Goal: Transaction & Acquisition: Subscribe to service/newsletter

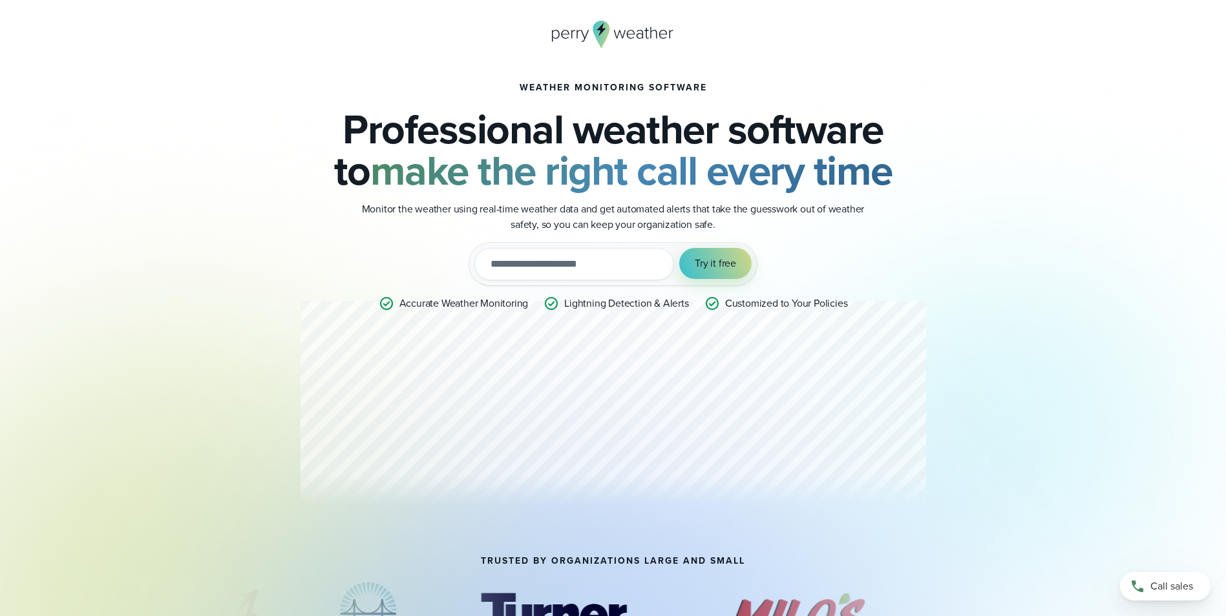
click at [610, 254] on input "email" at bounding box center [574, 264] width 200 height 32
type input "**********"
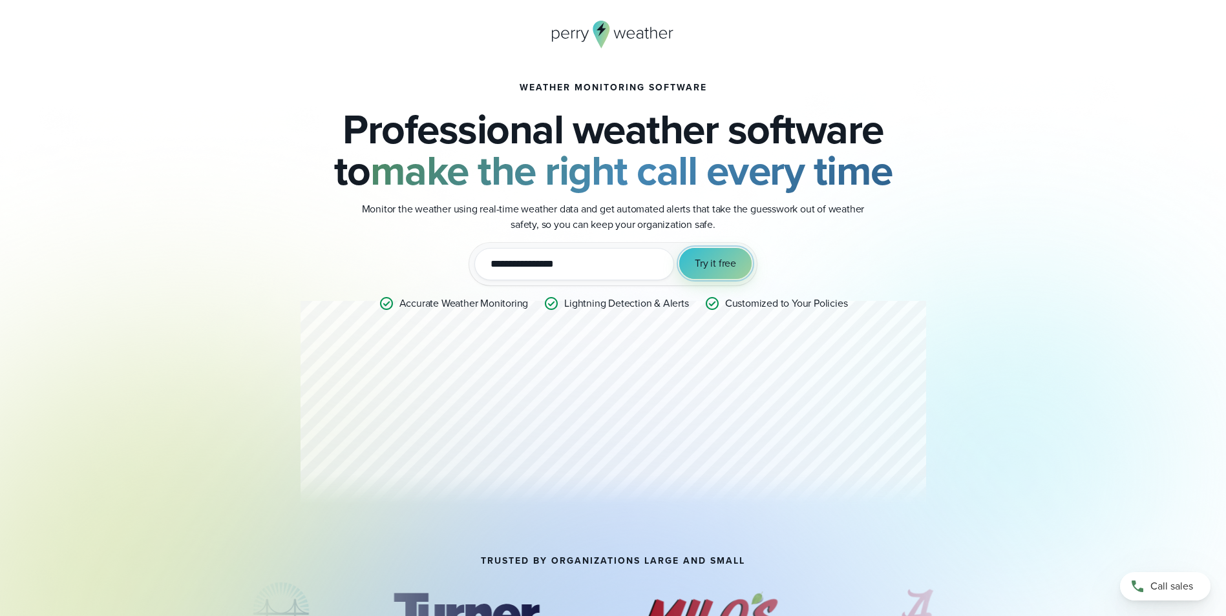
click at [727, 264] on span "Try it free" at bounding box center [715, 264] width 41 height 16
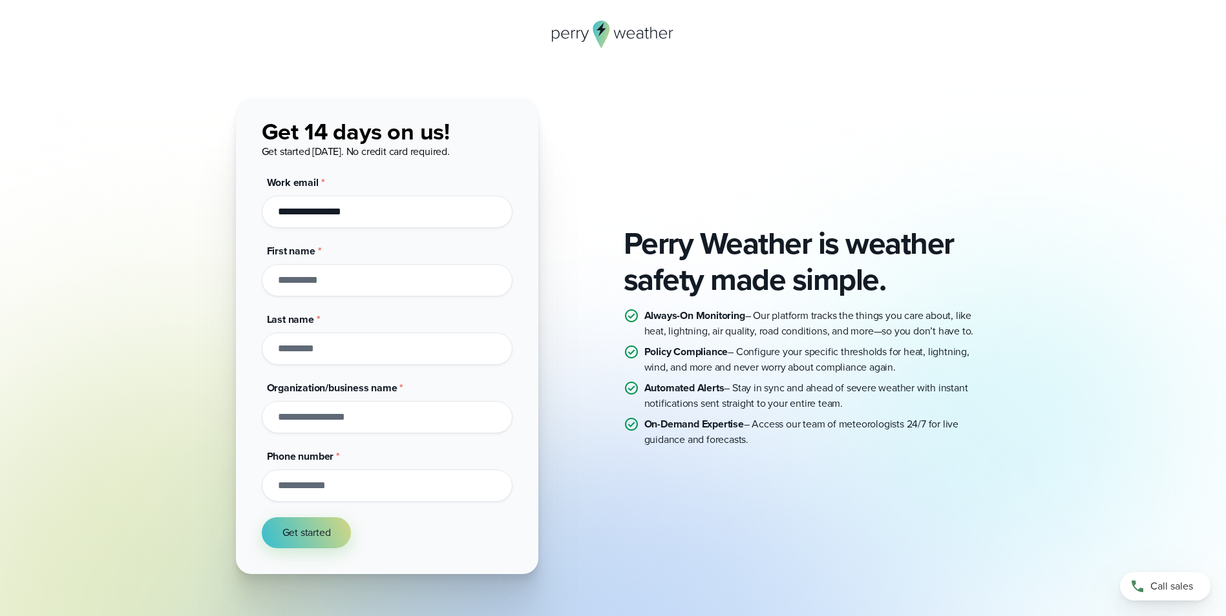
click at [392, 284] on input "First name *" at bounding box center [387, 280] width 251 height 32
type input "******"
click at [361, 408] on input "Organization/business name *" at bounding box center [387, 417] width 251 height 32
type input "**********"
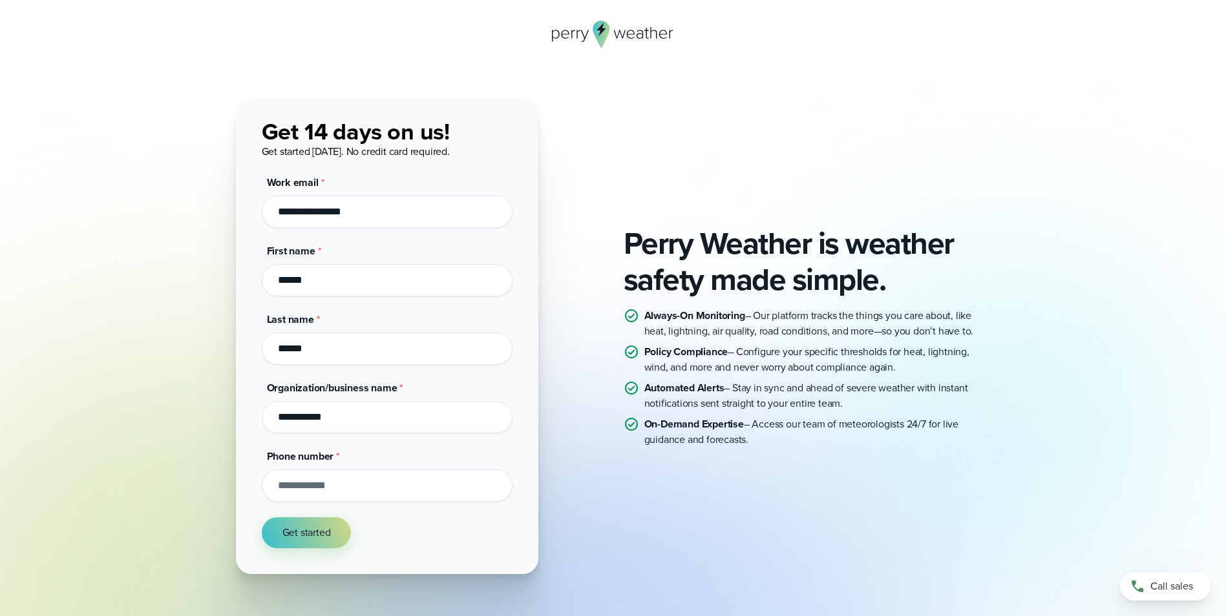
click at [404, 496] on input "Phone number *" at bounding box center [387, 486] width 251 height 32
type input "**********"
click at [474, 531] on div "Get started" at bounding box center [387, 533] width 251 height 31
click at [290, 539] on span "Get started" at bounding box center [306, 533] width 48 height 16
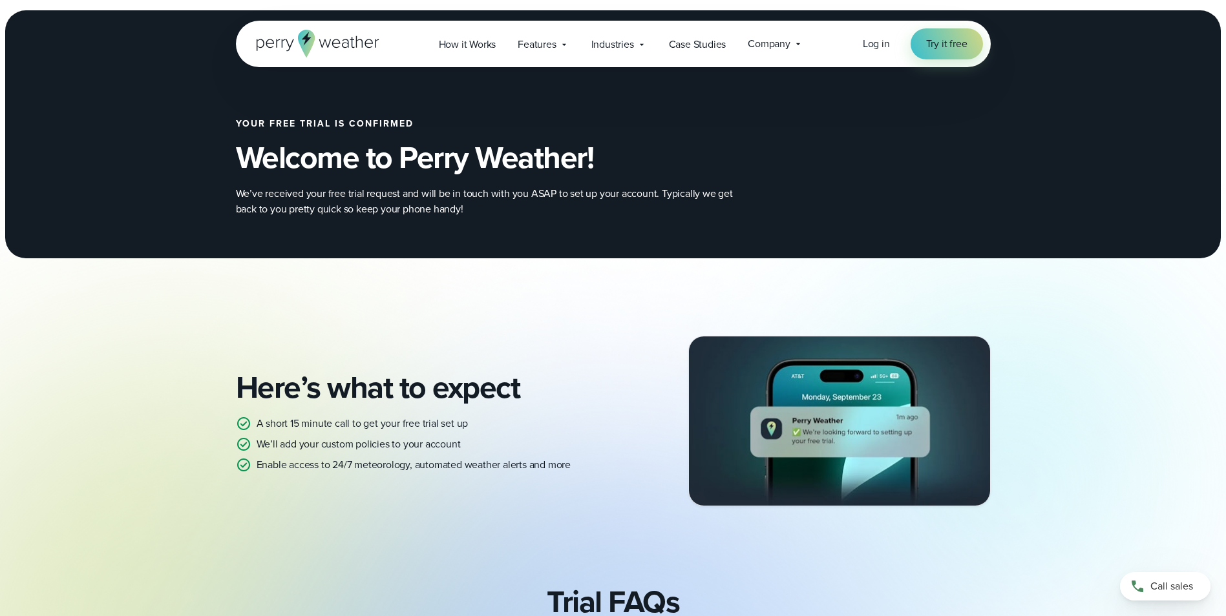
click at [315, 36] on icon at bounding box center [317, 44] width 123 height 28
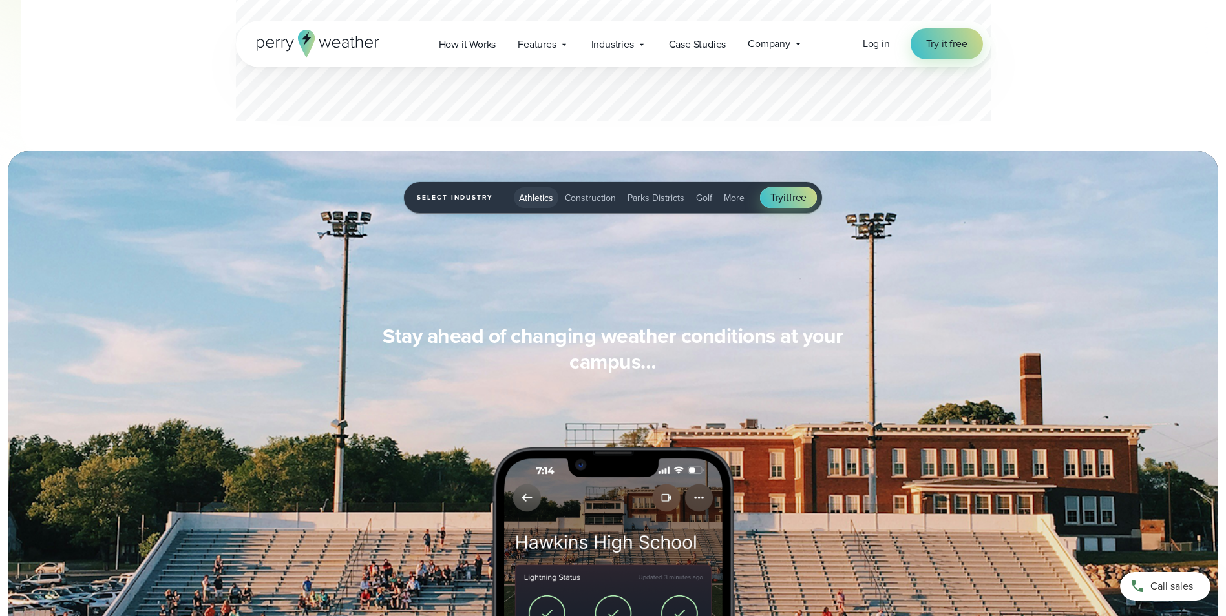
scroll to position [969, 0]
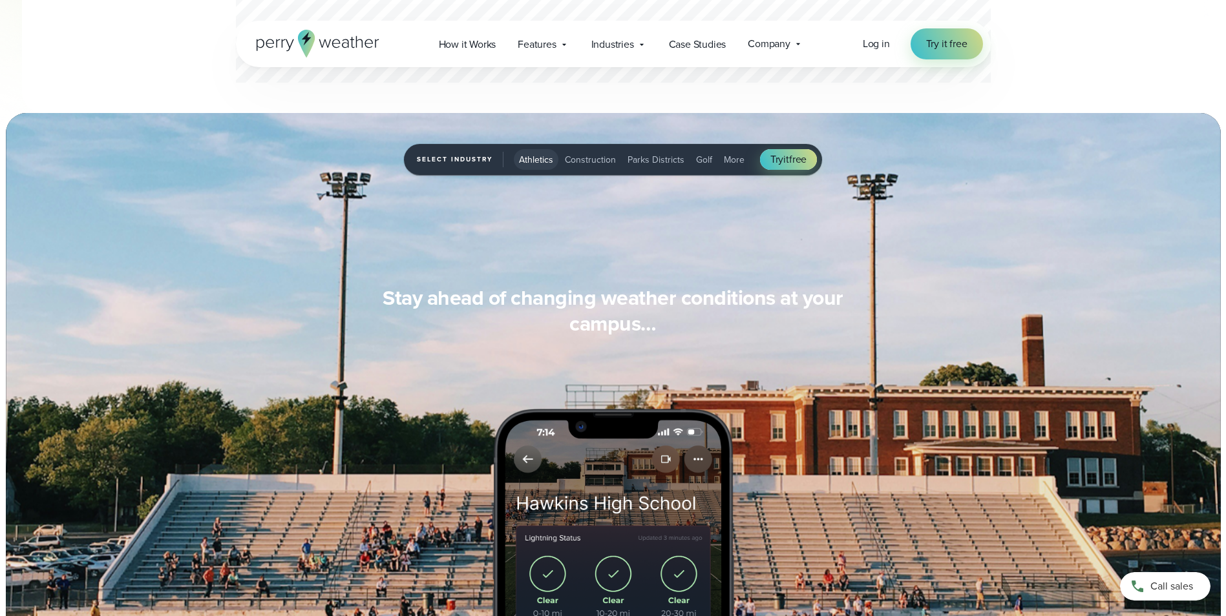
click at [584, 156] on span "Construction" at bounding box center [590, 160] width 51 height 14
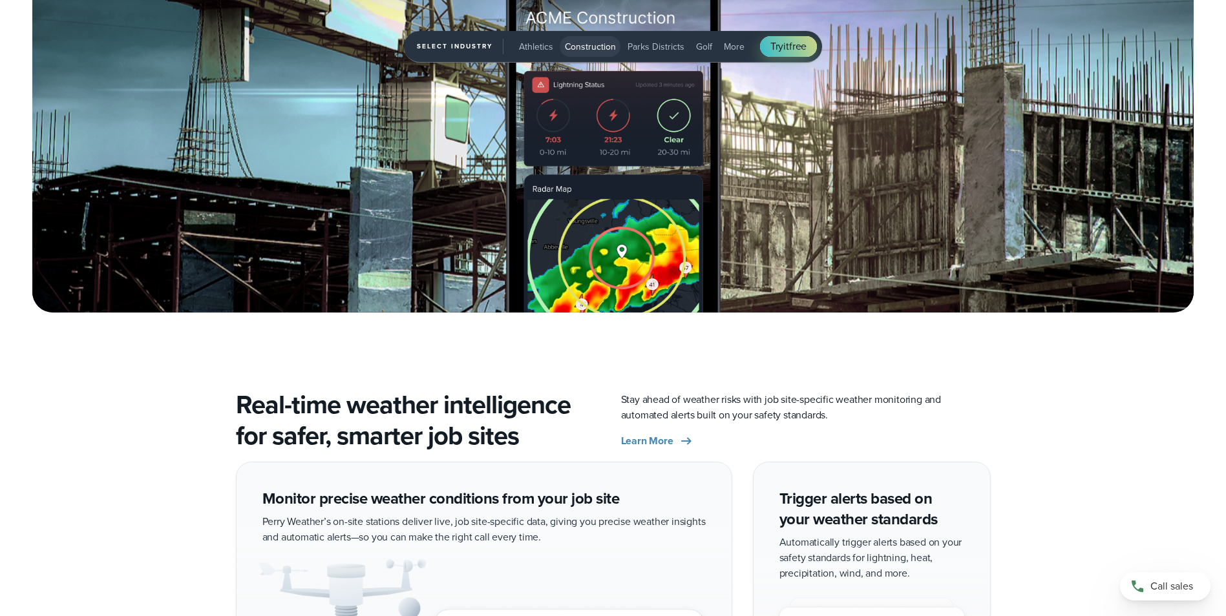
scroll to position [2261, 0]
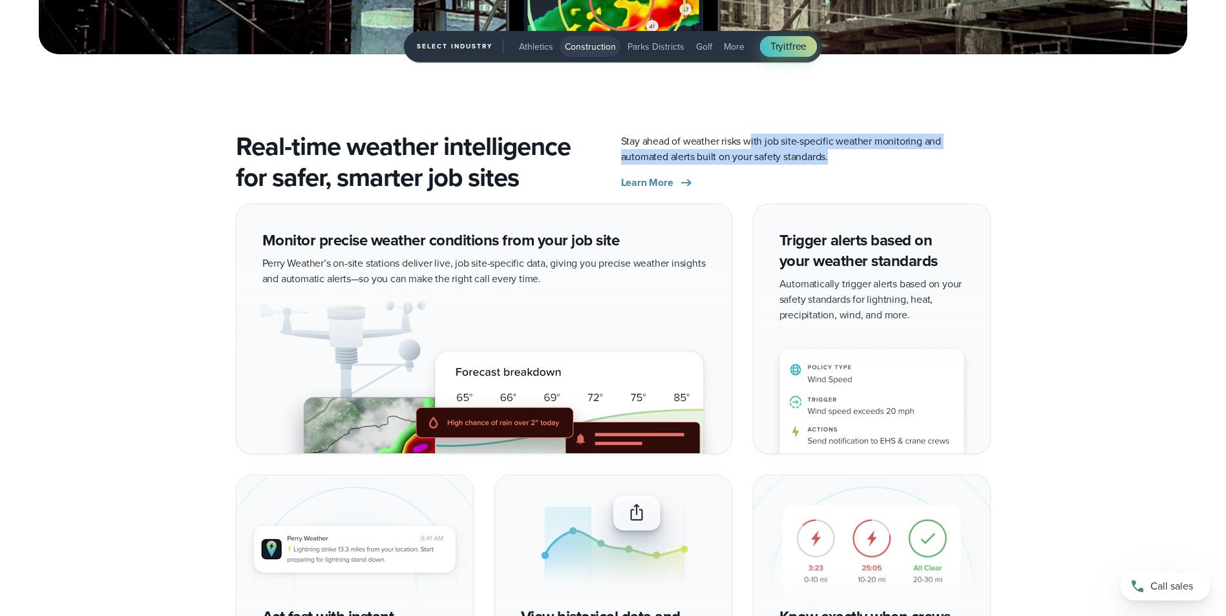
drag, startPoint x: 749, startPoint y: 138, endPoint x: 886, endPoint y: 160, distance: 139.3
click at [886, 160] on p "Stay ahead of weather risks with job site-specific weather monitoring and autom…" at bounding box center [806, 149] width 370 height 31
click at [662, 180] on span "Learn More" at bounding box center [647, 183] width 52 height 16
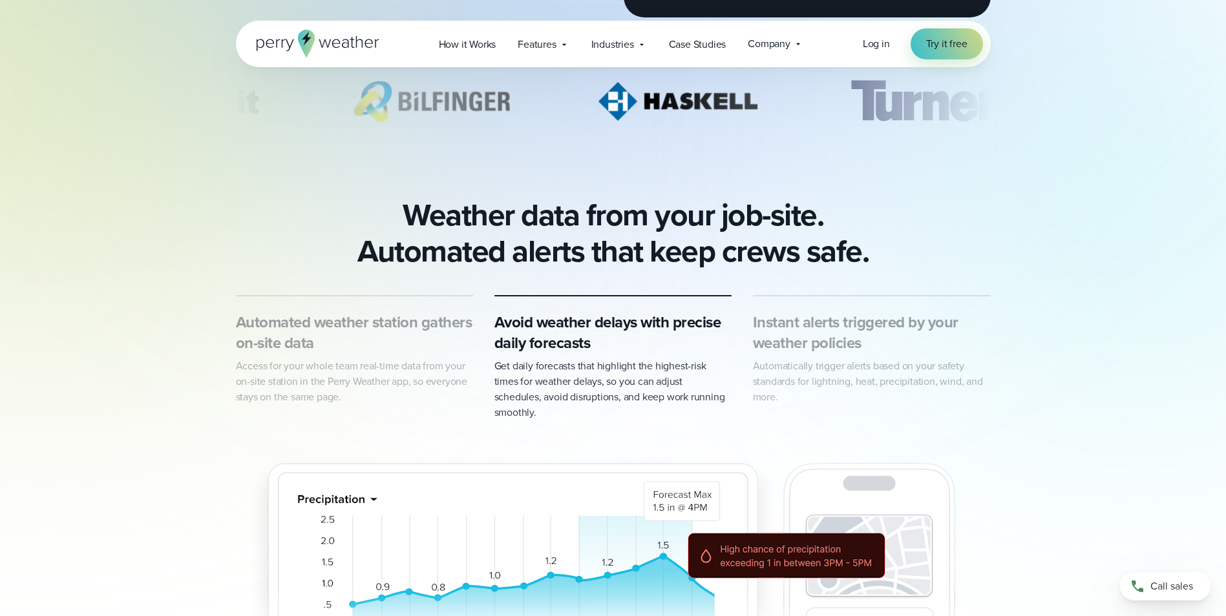
scroll to position [452, 0]
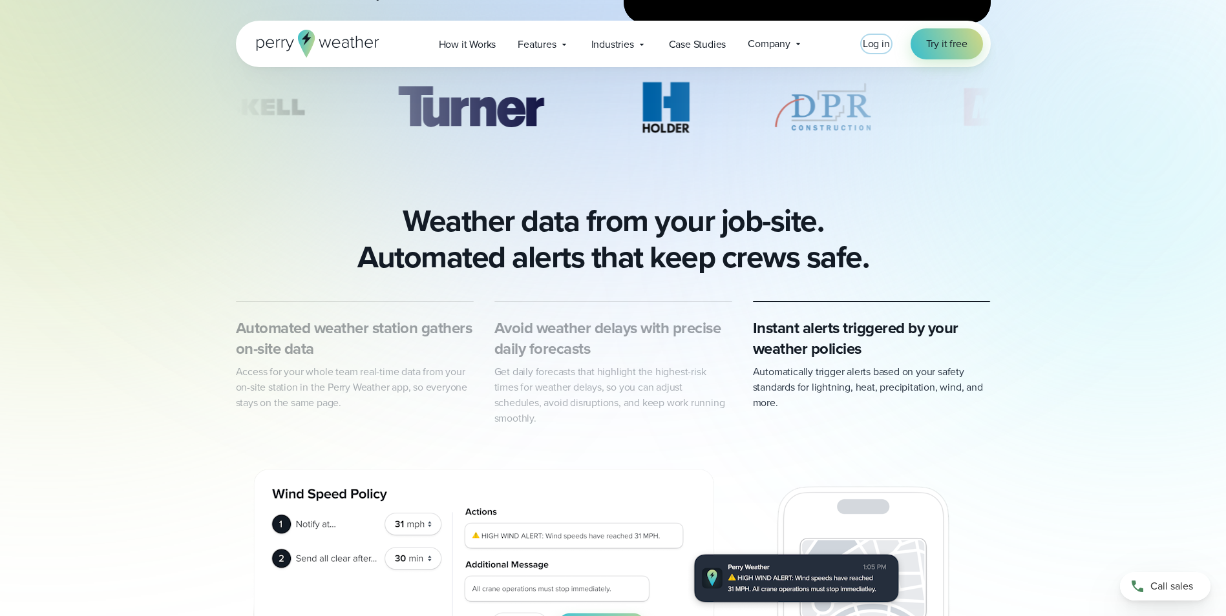
click at [873, 43] on span "Log in" at bounding box center [876, 43] width 27 height 15
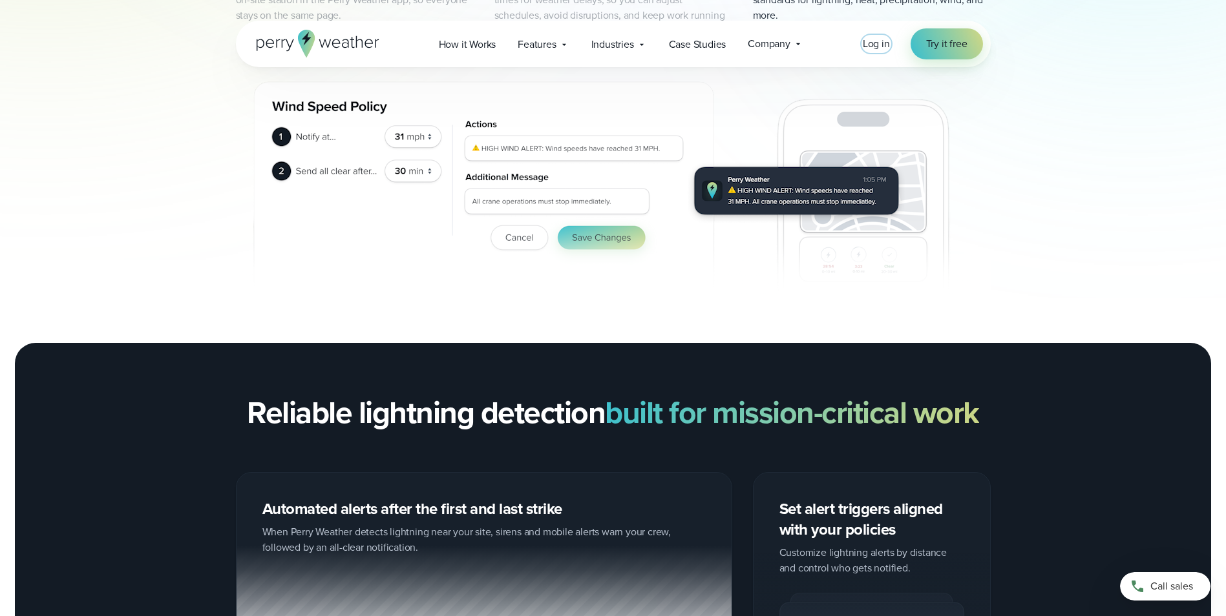
scroll to position [517, 0]
